Goal: Check status

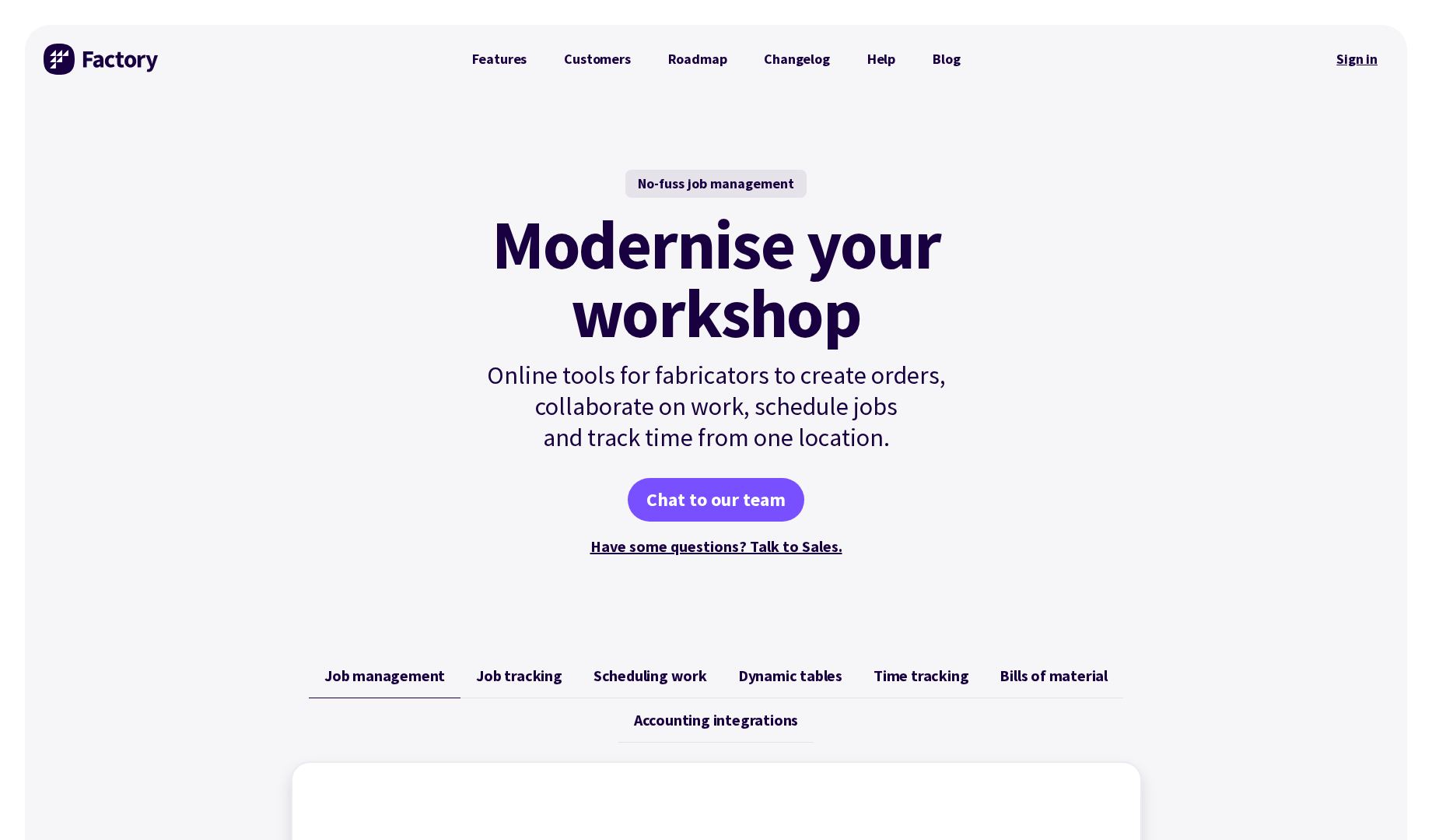
click at [1369, 68] on link "Sign in" at bounding box center [1357, 59] width 63 height 36
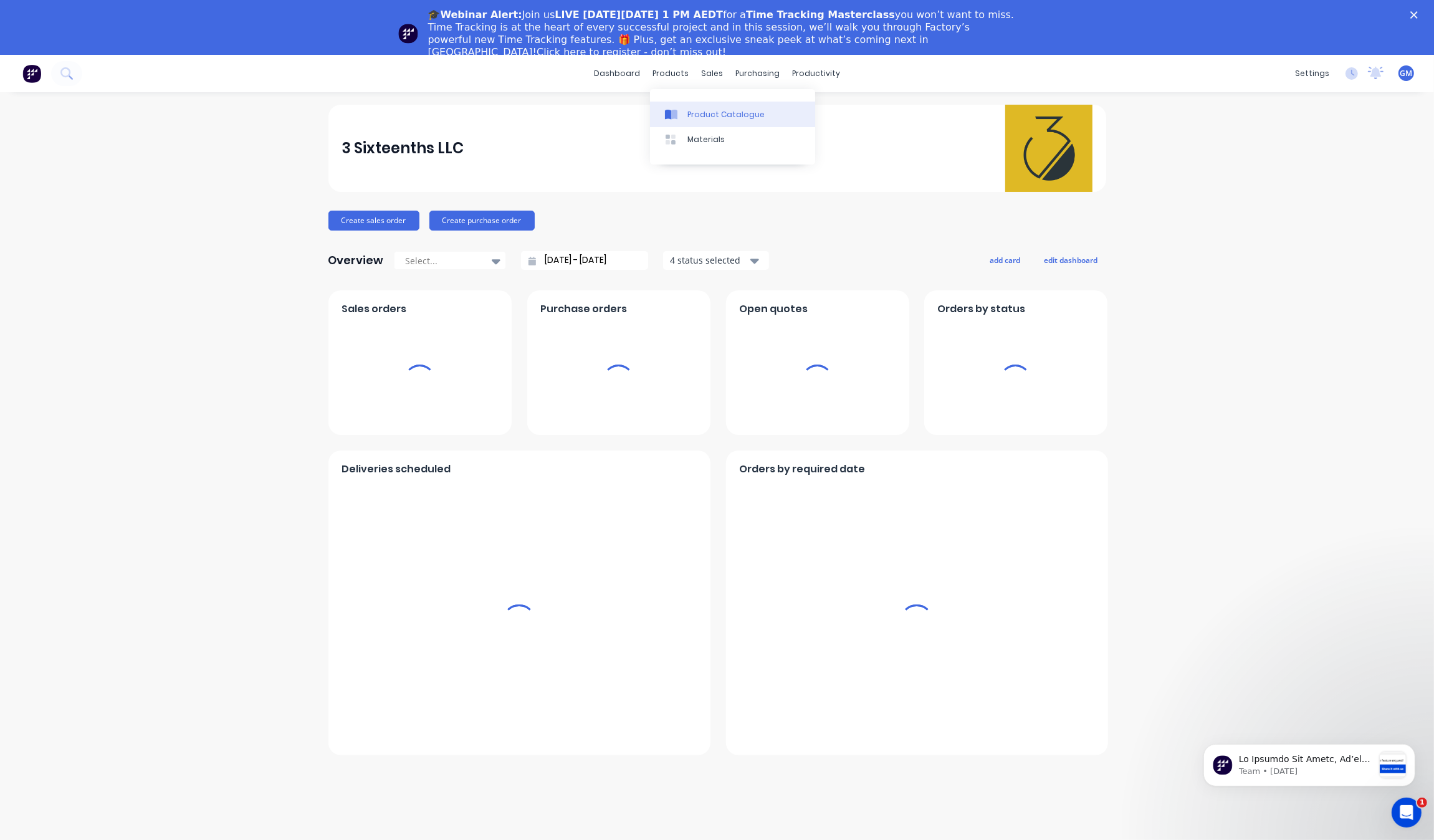
click at [699, 110] on div "Product Catalogue" at bounding box center [726, 115] width 77 height 11
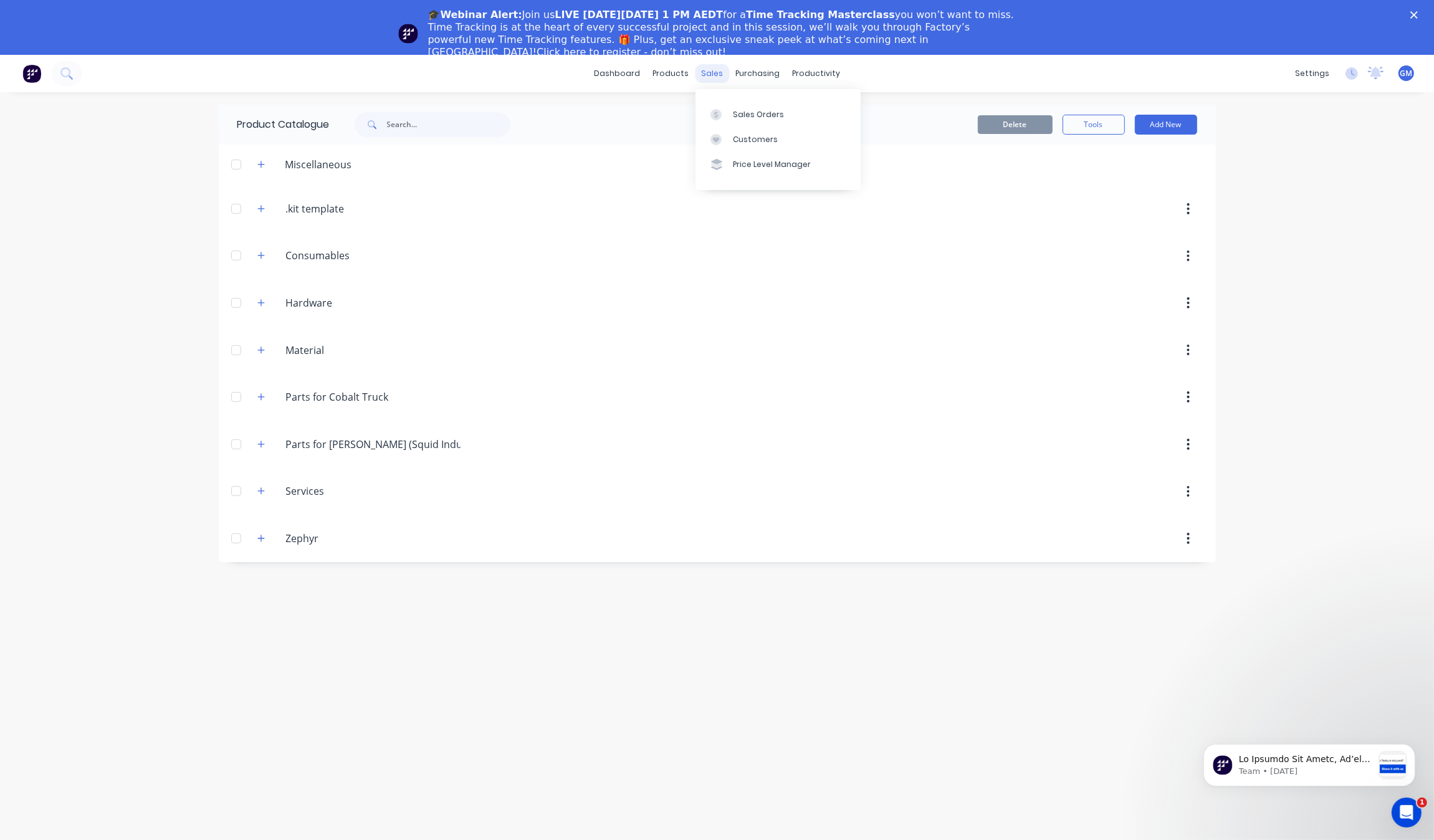
click at [699, 74] on div "sales" at bounding box center [712, 73] width 34 height 18
click at [727, 113] on div at bounding box center [719, 115] width 18 height 11
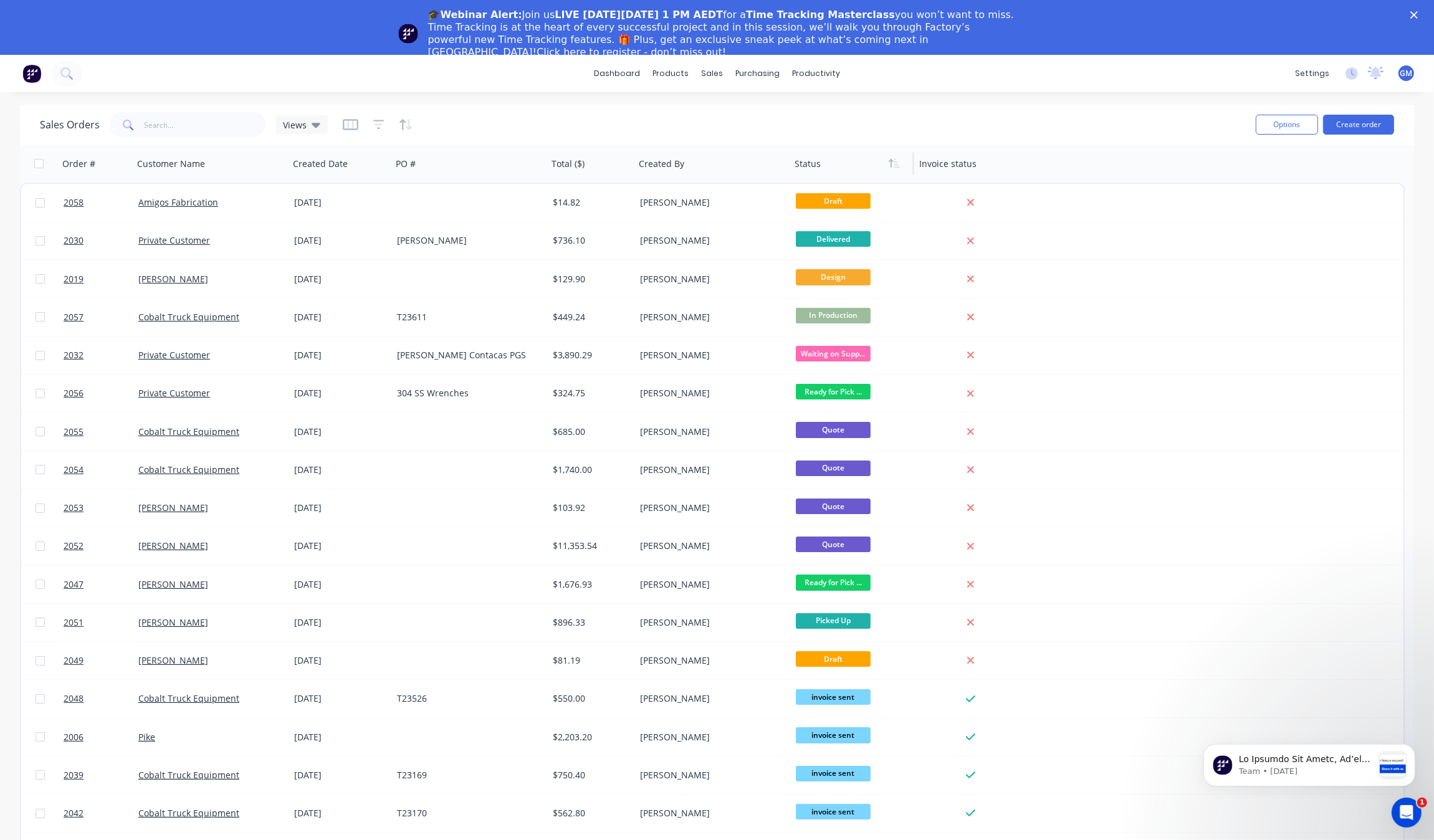
click at [803, 170] on div at bounding box center [849, 163] width 109 height 25
click at [910, 168] on div "Status" at bounding box center [852, 163] width 125 height 38
click at [896, 168] on icon "button" at bounding box center [895, 163] width 11 height 10
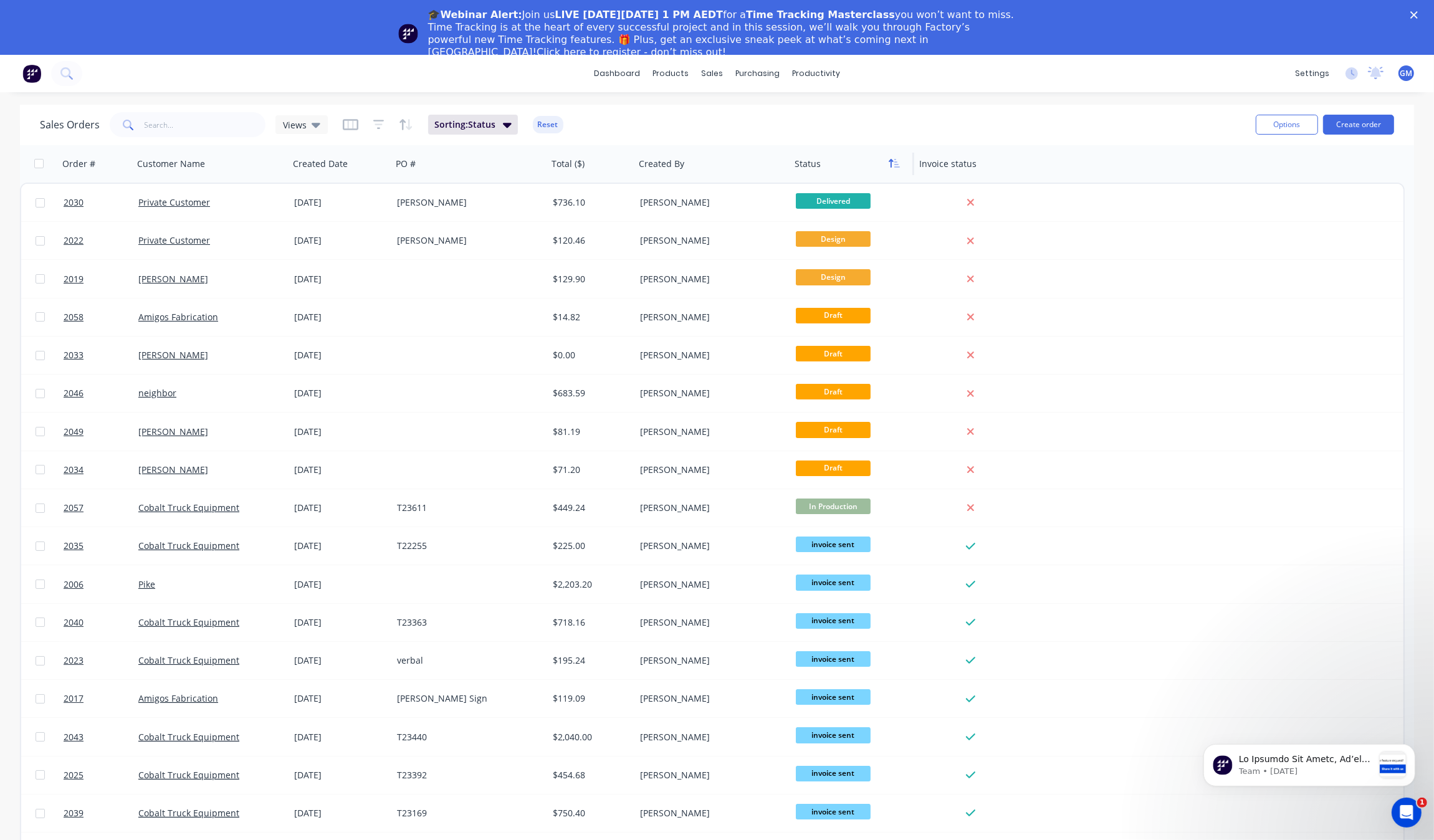
click at [898, 155] on button "button" at bounding box center [894, 163] width 18 height 18
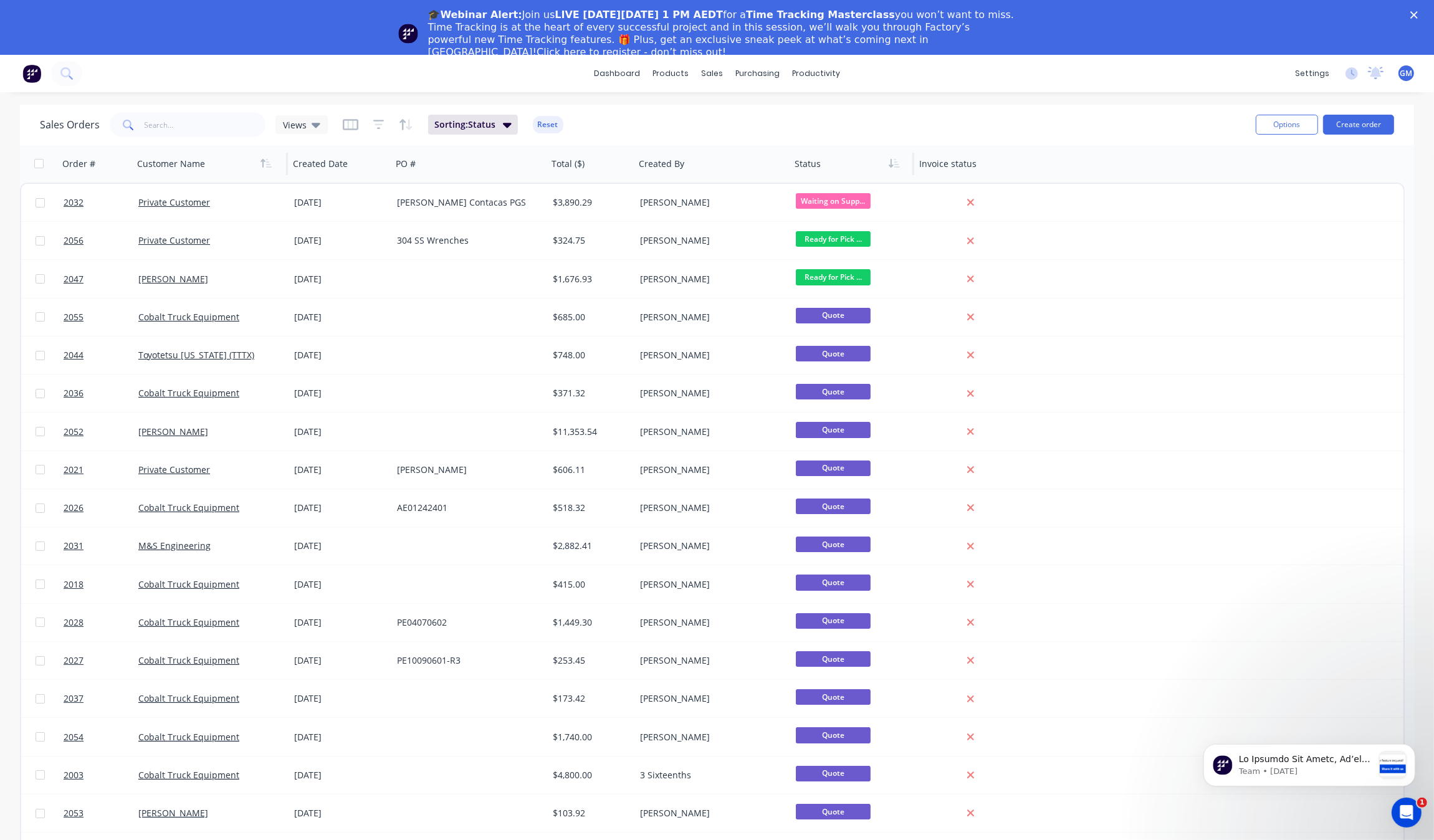
click at [254, 166] on div at bounding box center [206, 163] width 139 height 25
click at [270, 170] on button "button" at bounding box center [266, 163] width 18 height 18
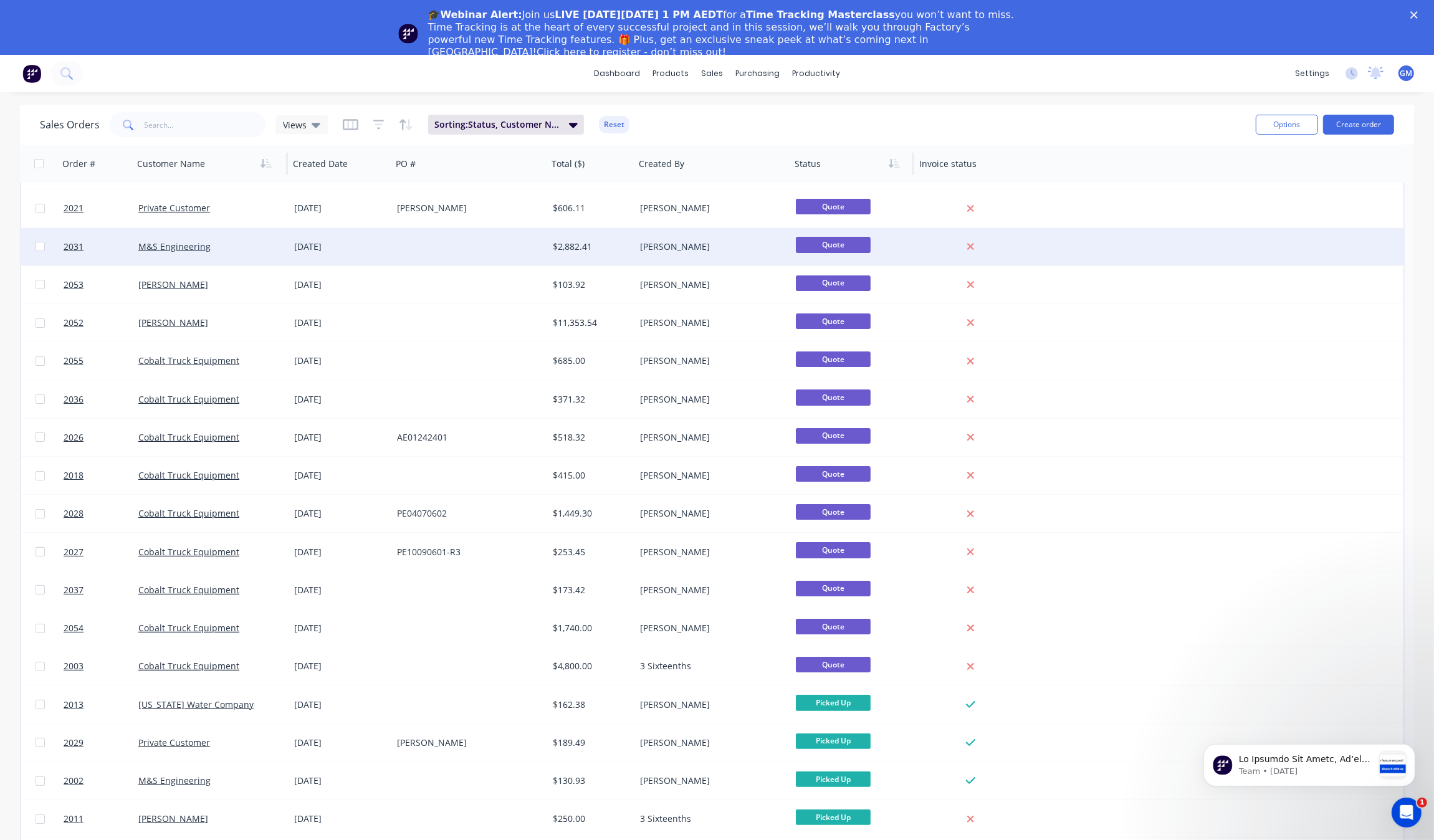
scroll to position [234, 0]
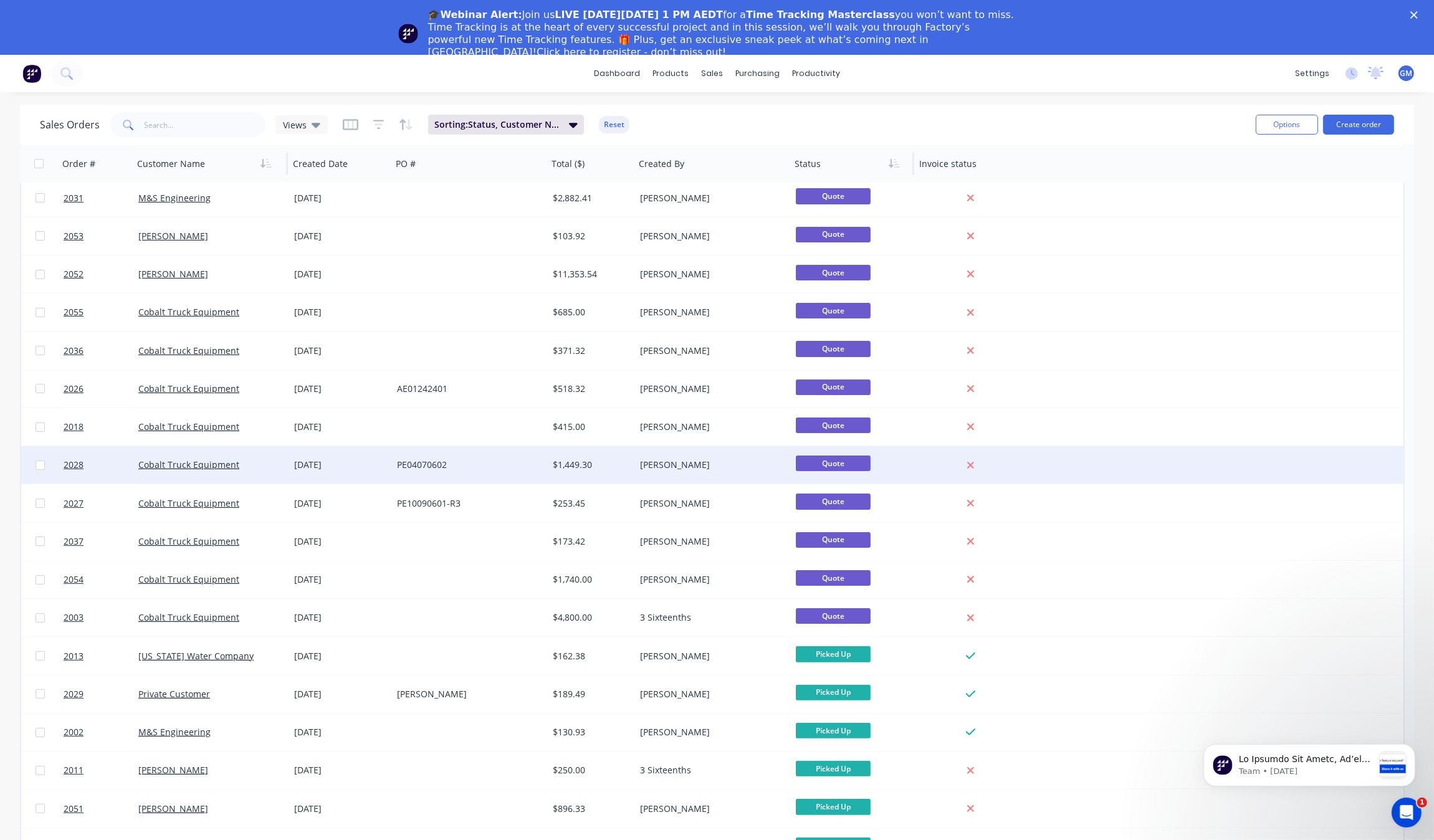
click at [583, 475] on div "$1,449.30" at bounding box center [591, 464] width 87 height 38
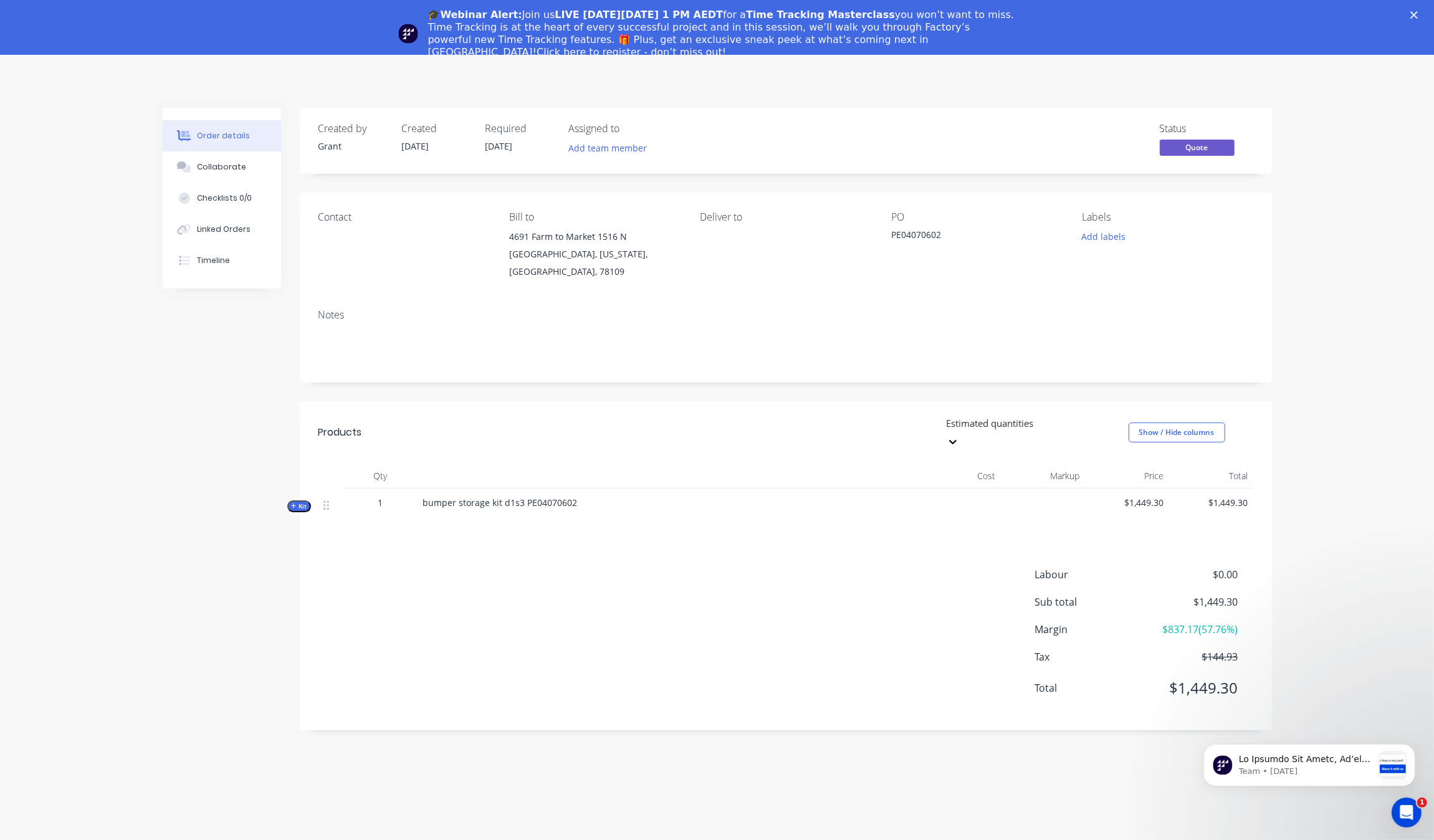
click at [538, 496] on span "bumper storage kit d1s3 PE04070602" at bounding box center [500, 502] width 155 height 12
click at [229, 168] on div "Collaborate" at bounding box center [221, 167] width 49 height 11
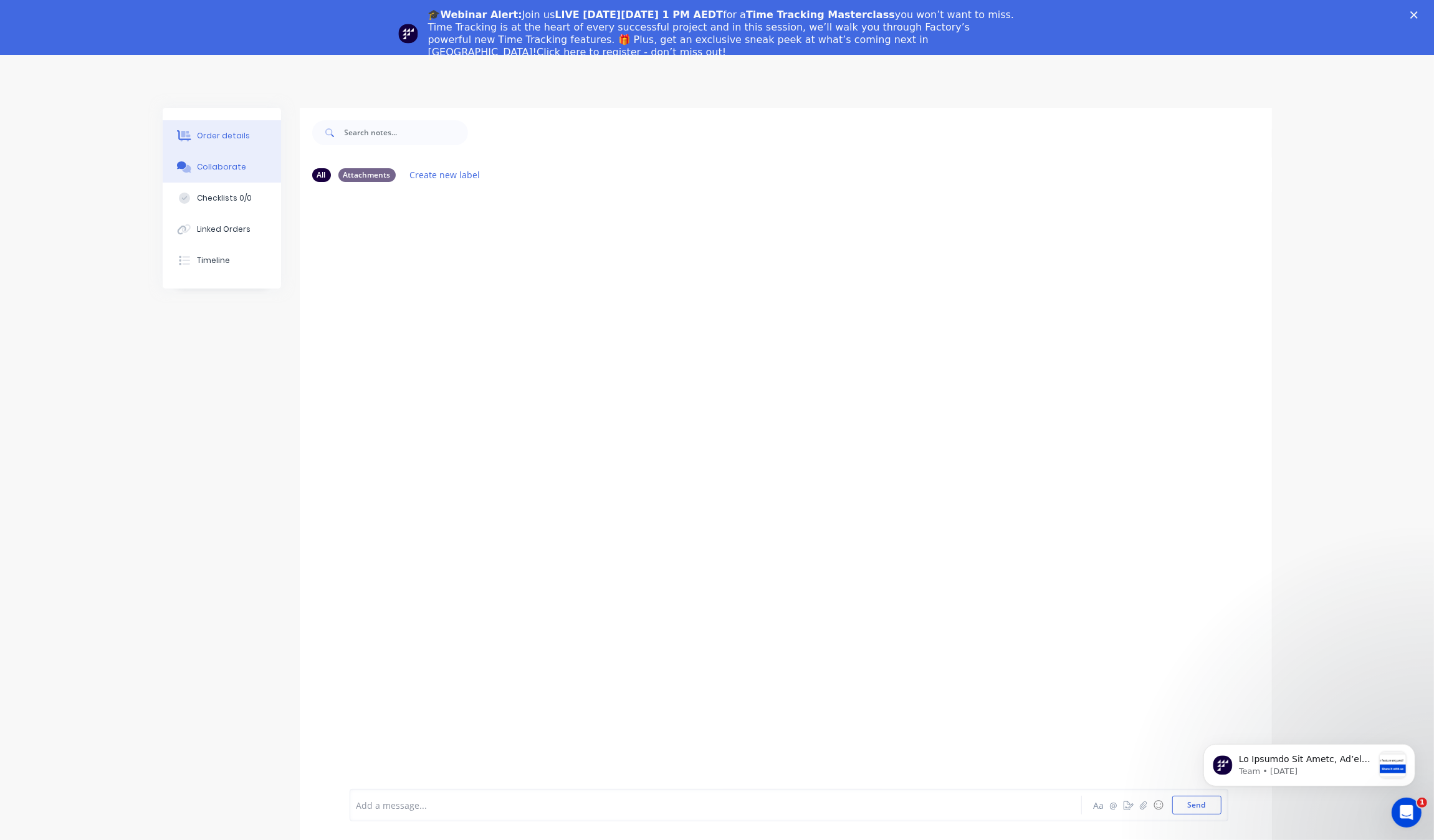
click at [213, 128] on button "Order details" at bounding box center [222, 135] width 119 height 31
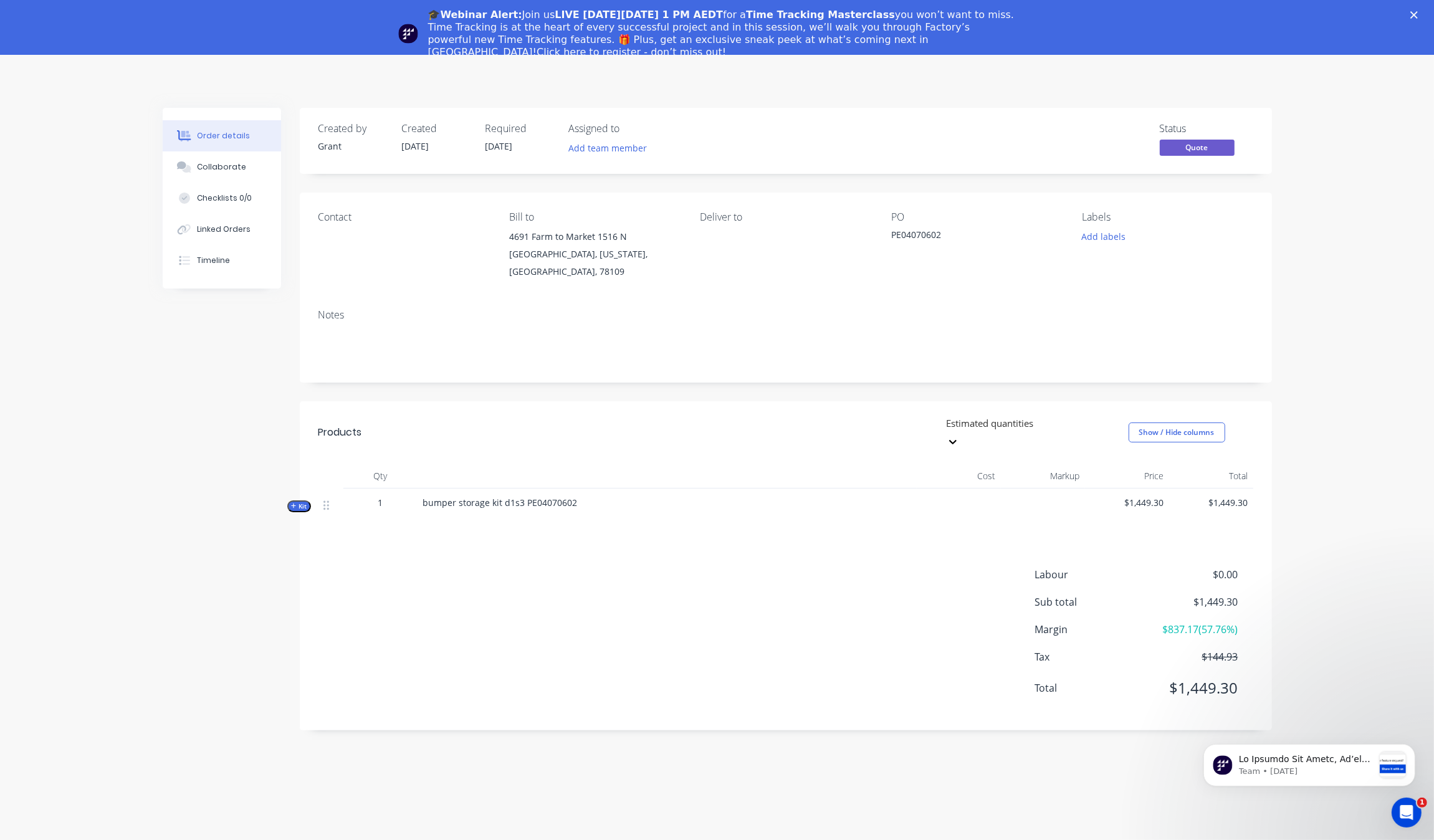
click at [288, 481] on div "Created by [PERSON_NAME] Created [DATE] Required [DATE] Assigned to Add team me…" at bounding box center [717, 451] width 1110 height 686
click at [282, 484] on div "Created by [PERSON_NAME] Created [DATE] Required [DATE] Assigned to Add team me…" at bounding box center [717, 451] width 1110 height 686
click at [284, 484] on div "Created by [PERSON_NAME] Created [DATE] Required [DATE] Assigned to Add team me…" at bounding box center [717, 451] width 1110 height 686
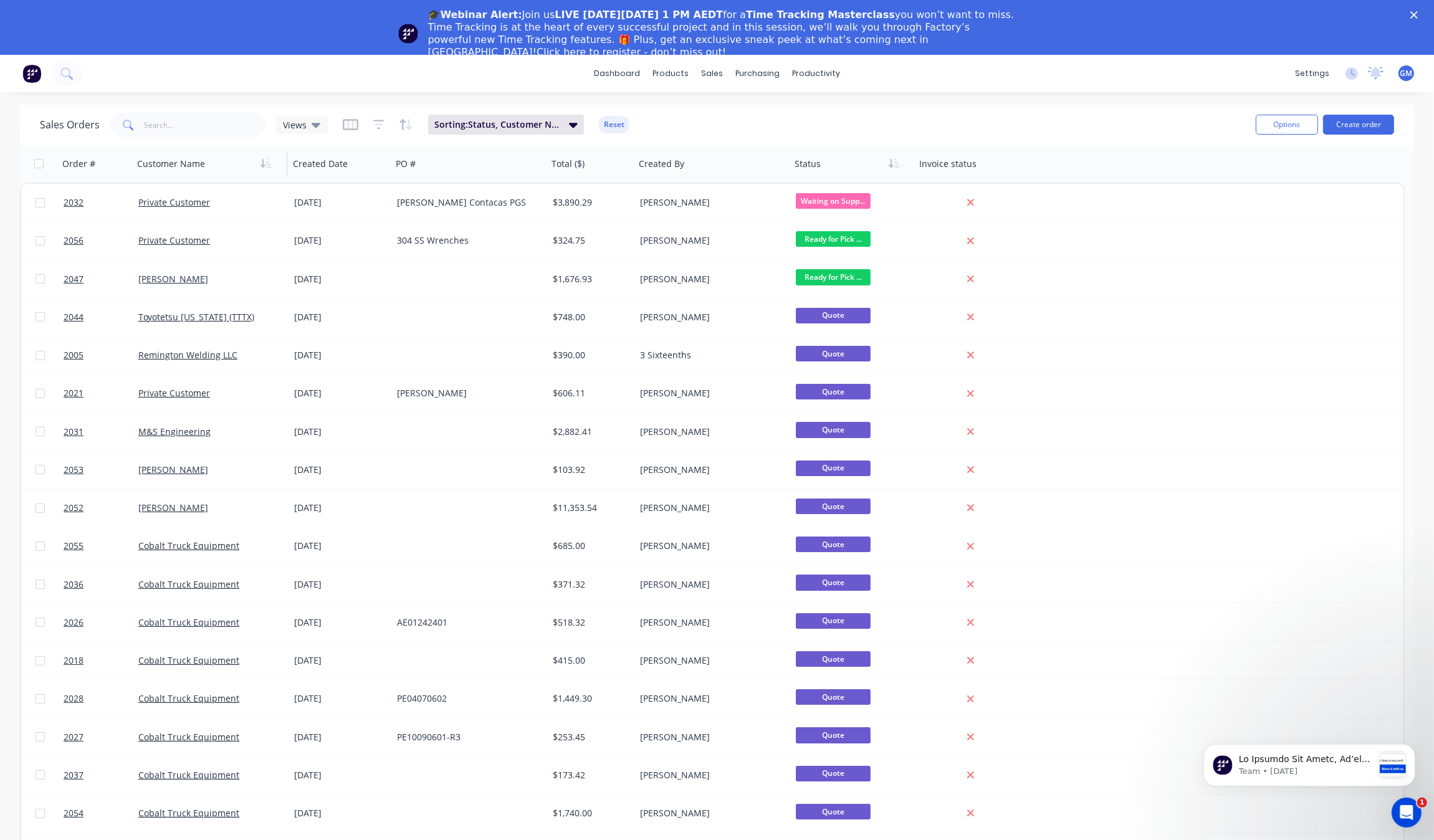
click at [252, 167] on div at bounding box center [206, 163] width 139 height 25
click at [270, 163] on icon "button" at bounding box center [266, 163] width 11 height 10
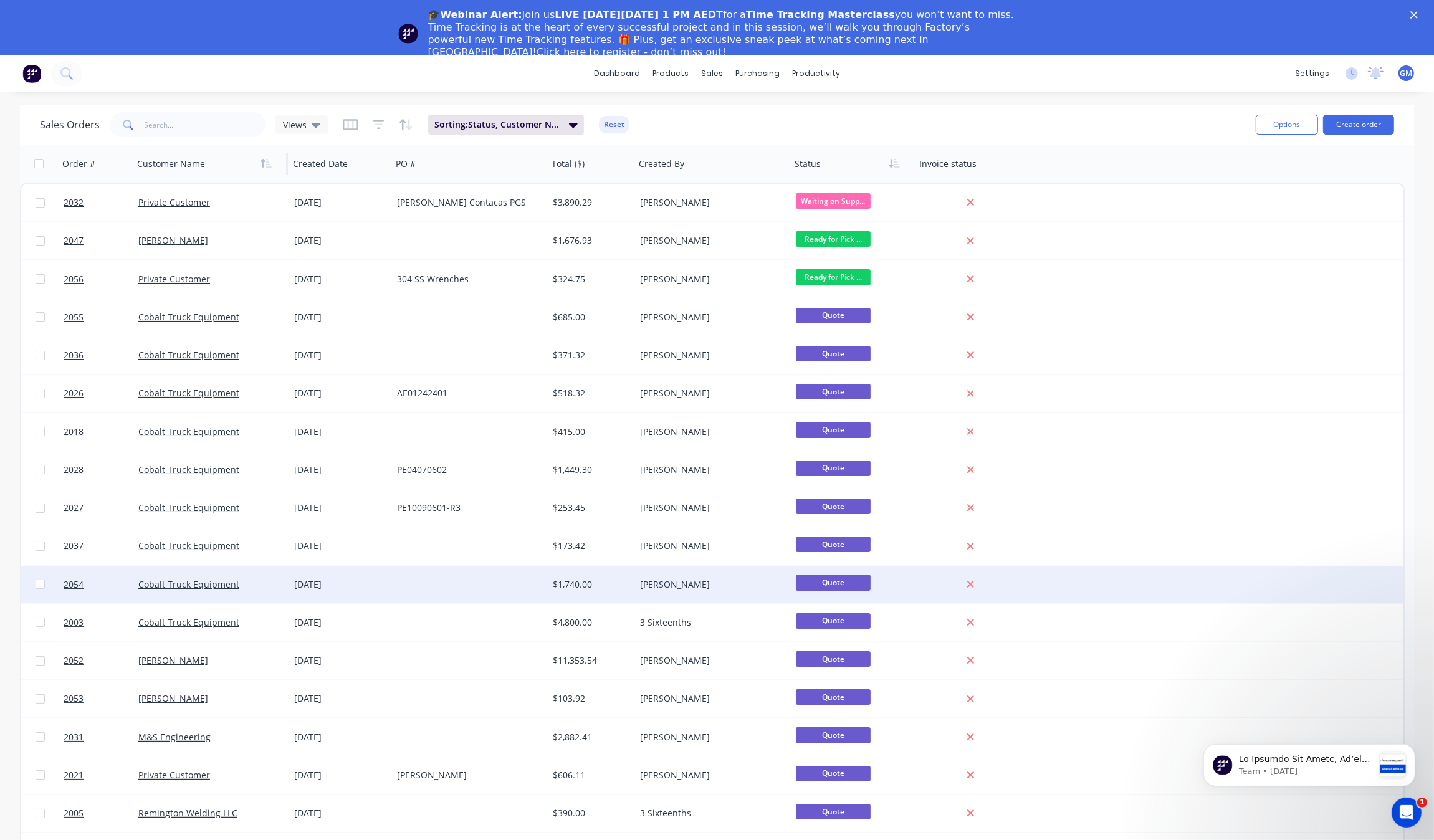
click at [568, 588] on div "$1,740.00" at bounding box center [590, 584] width 74 height 13
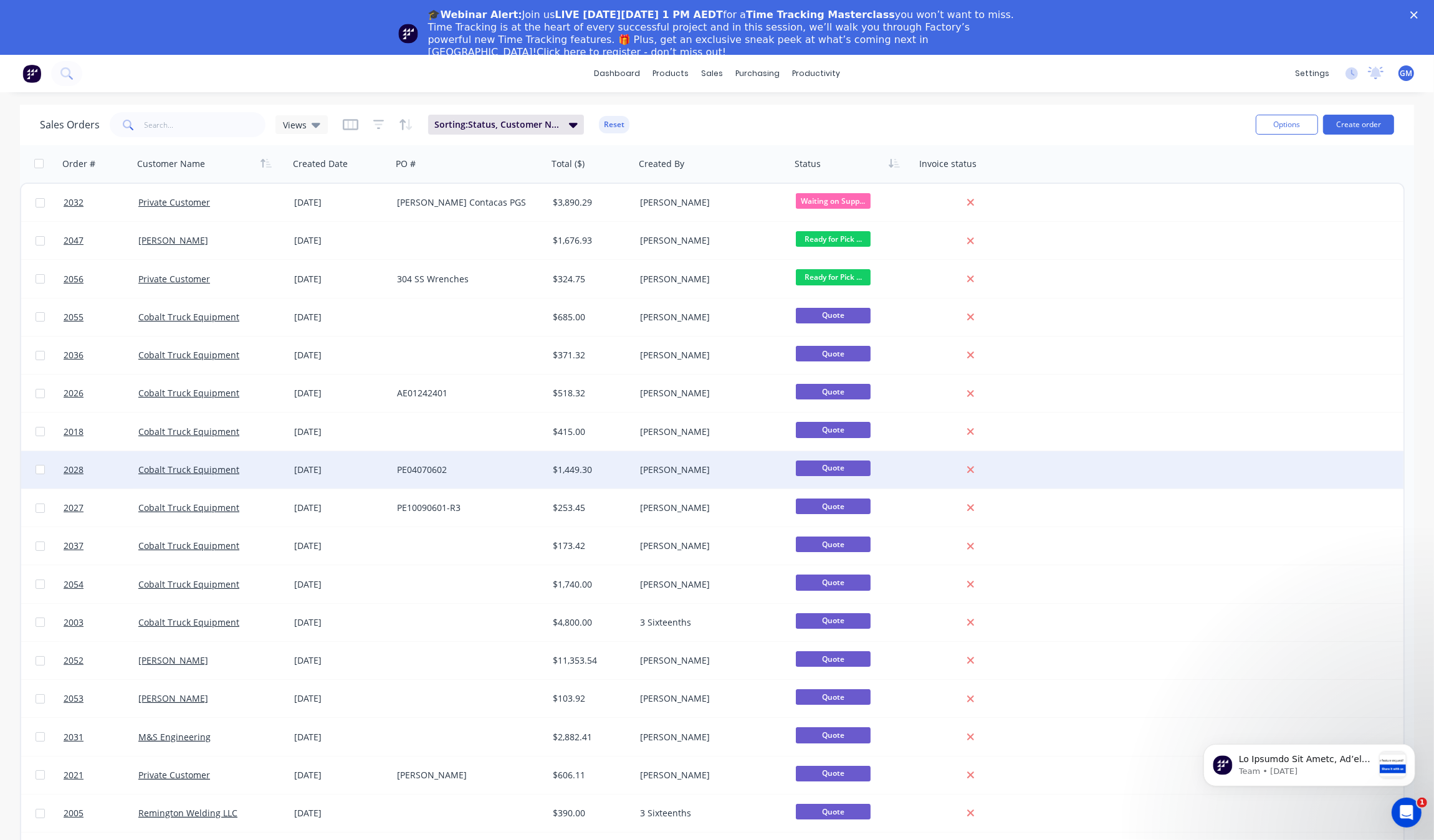
click at [469, 477] on div "PE04070602" at bounding box center [469, 469] width 156 height 38
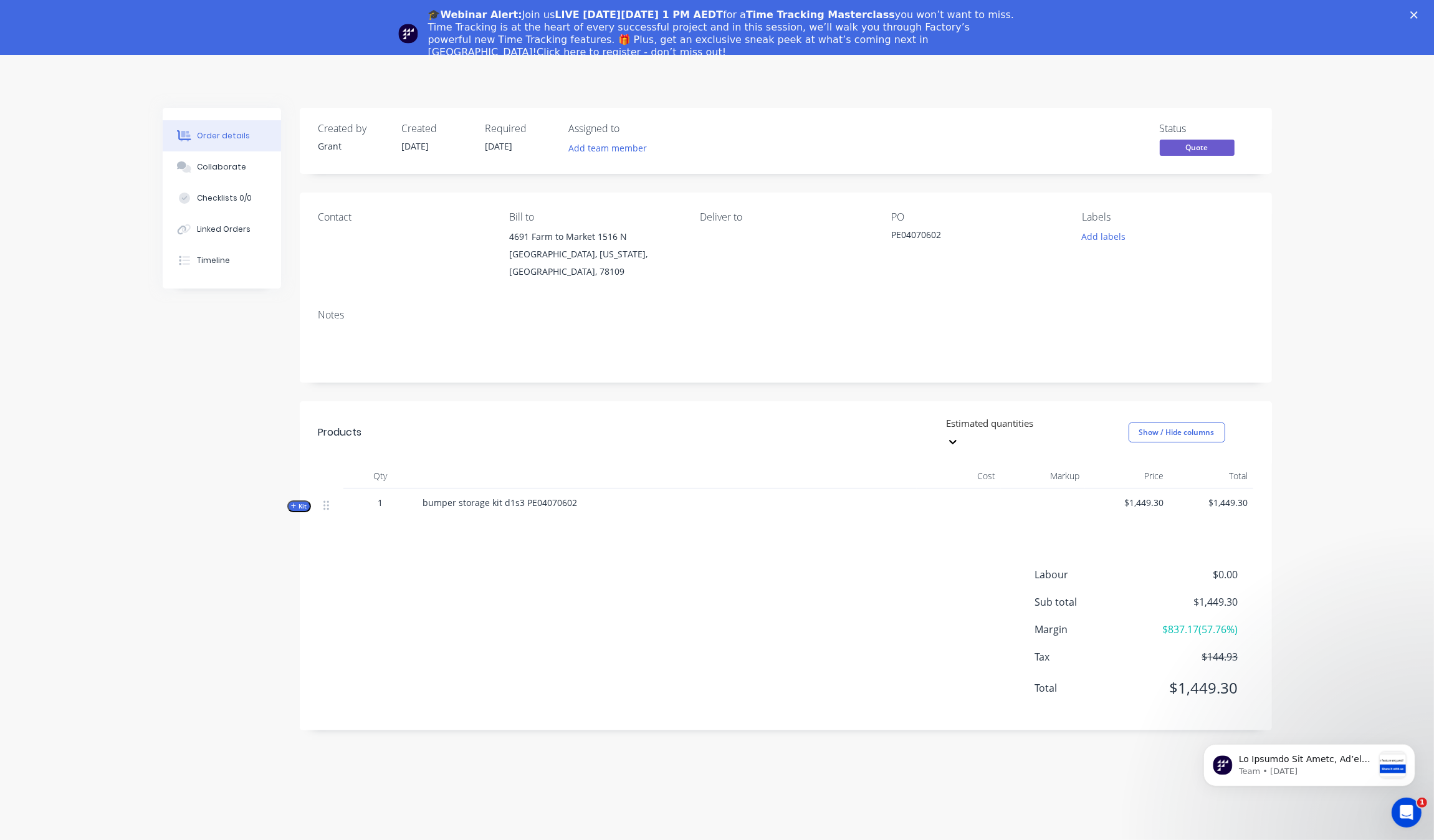
click at [308, 500] on button "Kit" at bounding box center [300, 506] width 24 height 12
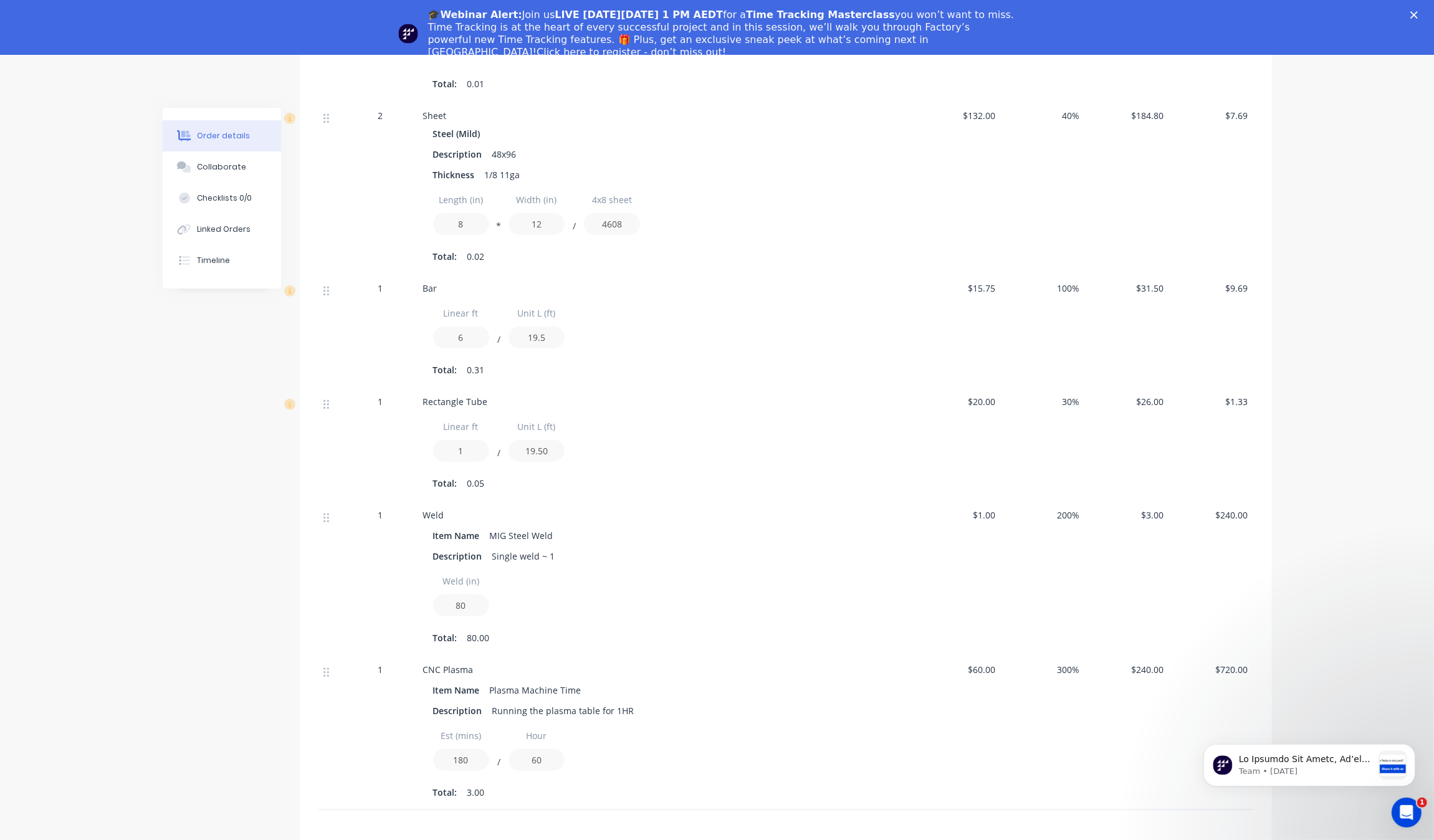
scroll to position [1160, 0]
